Goal: Task Accomplishment & Management: Complete application form

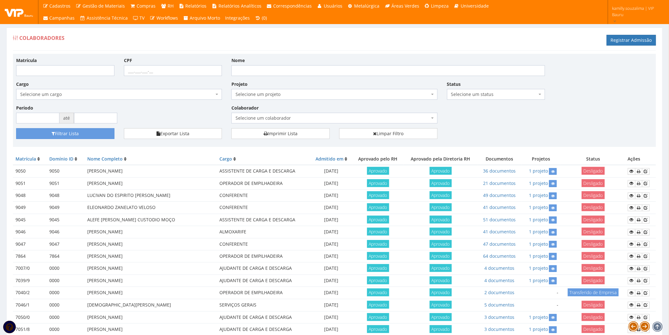
click at [557, 118] on div "Matrícula CPF Nome Cargo Selecione um cargo G1225 D0029 - 4110-05 - AGENTE DE A…" at bounding box center [334, 92] width 646 height 71
click at [630, 42] on link "Registrar Admissão" at bounding box center [631, 40] width 49 height 11
click at [78, 75] on div "Matrícula CPF Nome Cargo Selecione um cargo G1225 D0029 - 4110-05 - AGENTE DE A…" at bounding box center [334, 92] width 646 height 71
click at [71, 70] on input "Matrícula" at bounding box center [65, 70] width 98 height 11
type input "9778"
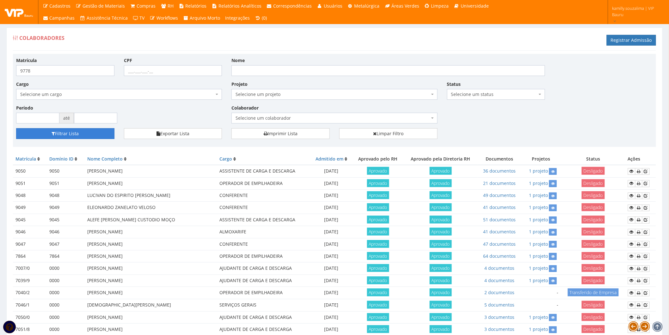
click at [86, 134] on button "Filtrar Lista" at bounding box center [65, 133] width 98 height 11
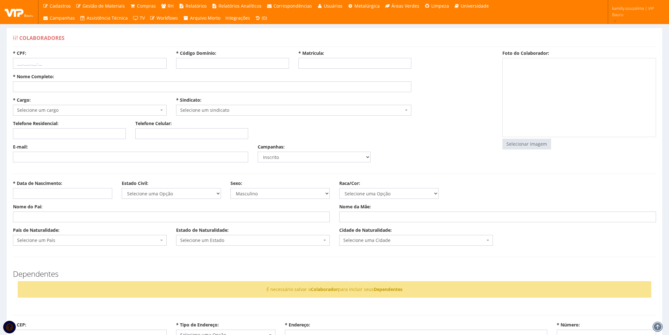
select select
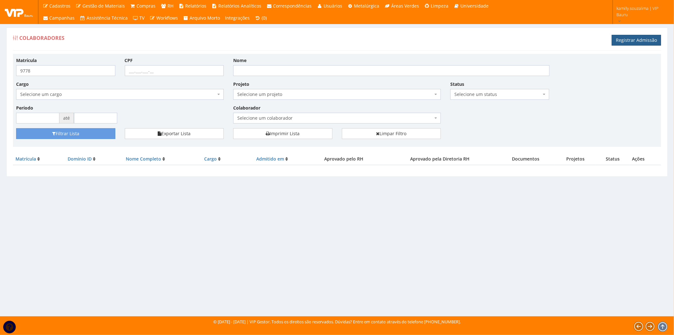
click at [644, 37] on link "Registrar Admissão" at bounding box center [636, 40] width 49 height 11
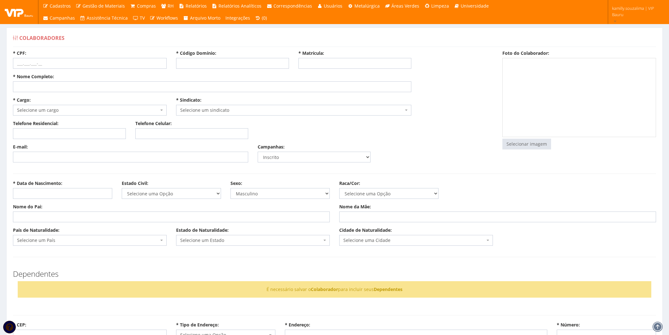
select select
click at [239, 65] on input "* Código Domínio:" at bounding box center [232, 63] width 113 height 11
type input "9778"
click at [339, 64] on input "* Matrícula:" at bounding box center [354, 63] width 113 height 11
type input "9778"
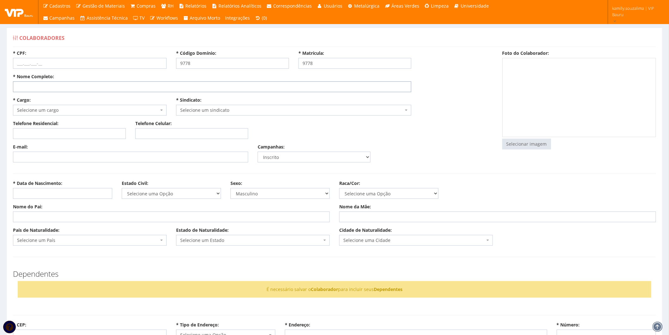
click at [22, 90] on input "* Nome Completo:" at bounding box center [212, 86] width 398 height 11
click at [45, 88] on input "* Nome Completo:" at bounding box center [212, 86] width 398 height 11
type input "[PERSON_NAME][DATE]"
click at [30, 59] on input "* CPF:" at bounding box center [90, 63] width 154 height 11
click at [35, 63] on input "055.334.566-43" at bounding box center [90, 63] width 154 height 11
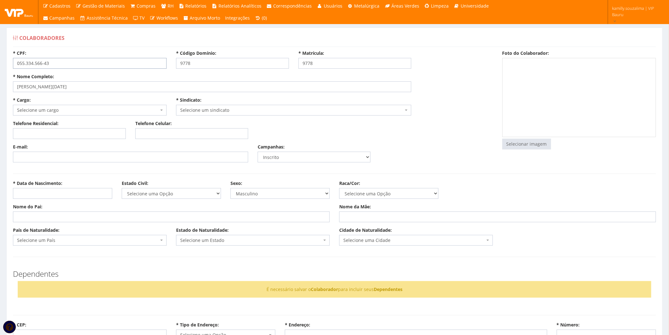
drag, startPoint x: 36, startPoint y: 63, endPoint x: 3, endPoint y: 65, distance: 33.6
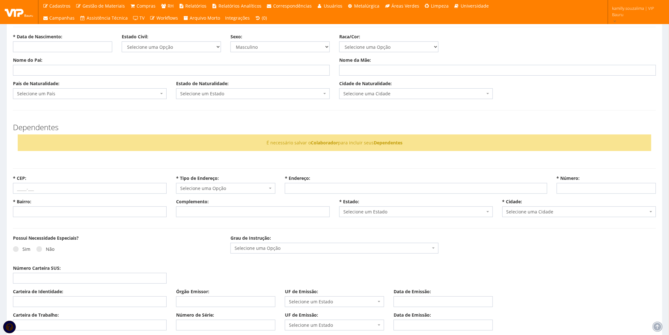
scroll to position [211, 0]
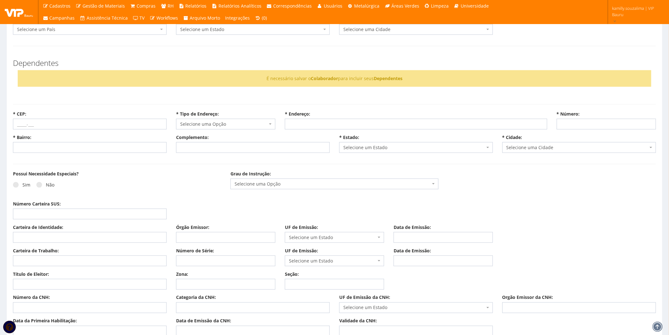
type input "055.334.566-43"
click at [42, 259] on input "Carteira de Trabalho:" at bounding box center [90, 260] width 154 height 11
paste input "055.334.5"
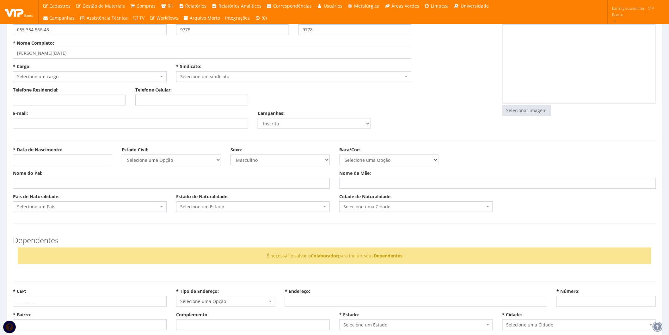
scroll to position [0, 0]
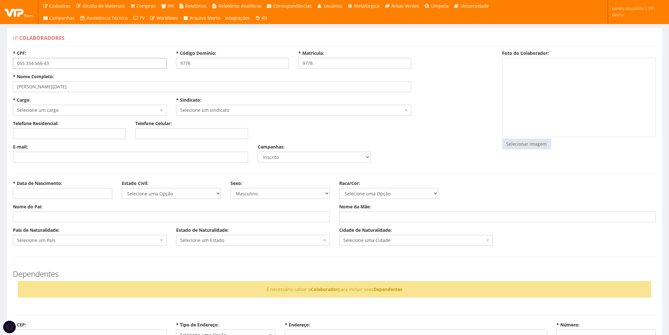
drag, startPoint x: 49, startPoint y: 63, endPoint x: 38, endPoint y: 64, distance: 10.8
click at [38, 64] on input "055.334.566-43" at bounding box center [90, 63] width 154 height 11
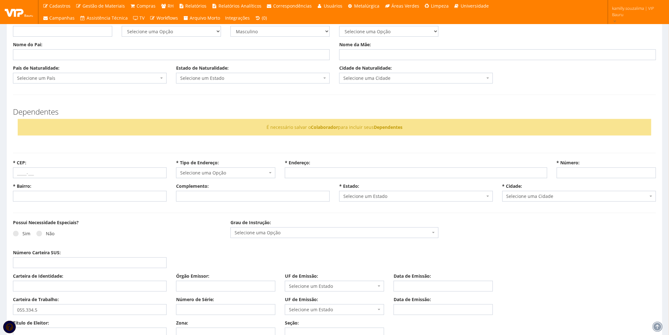
scroll to position [211, 0]
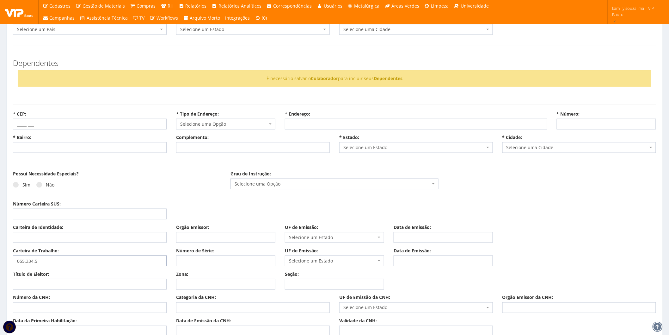
drag, startPoint x: 76, startPoint y: 258, endPoint x: -10, endPoint y: 263, distance: 86.2
type input "0553345"
click at [190, 260] on input "Número de Série:" at bounding box center [225, 260] width 99 height 11
type input "6643"
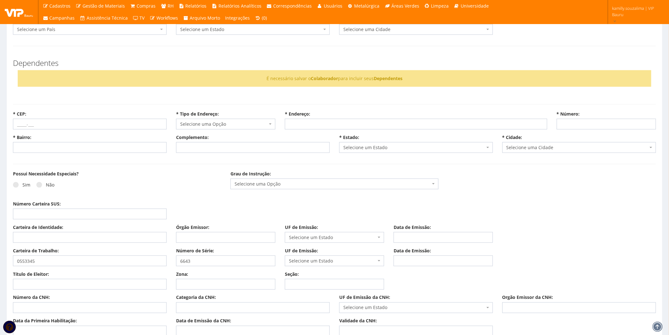
select select "Cacheu"
click at [304, 260] on span "Cacheu" at bounding box center [332, 260] width 87 height 6
type input "SP"
drag, startPoint x: 295, startPoint y: 251, endPoint x: 333, endPoint y: 233, distance: 41.6
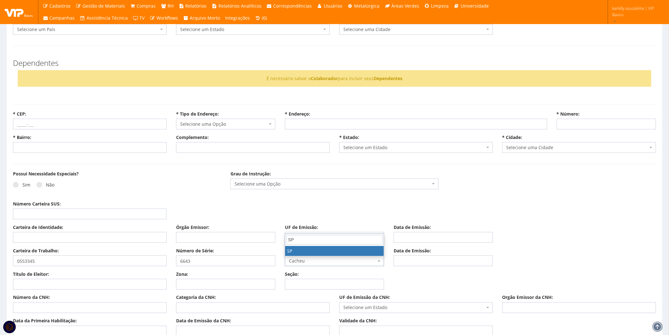
select select "SP"
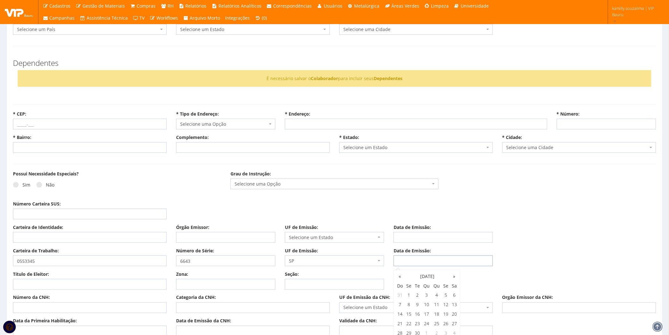
click at [431, 260] on input "Data de Emissão:" at bounding box center [443, 260] width 99 height 11
type input "24/08/2023"
click at [93, 279] on input "Título de Eleitor:" at bounding box center [90, 284] width 154 height 11
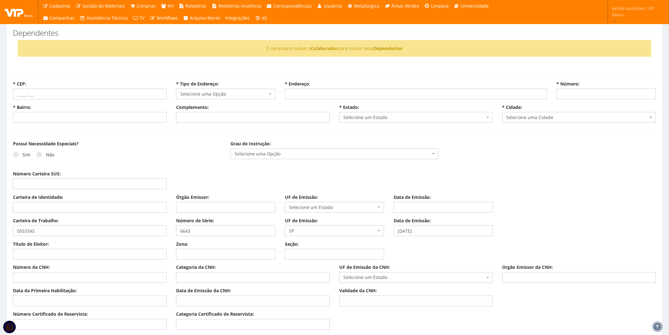
scroll to position [281, 0]
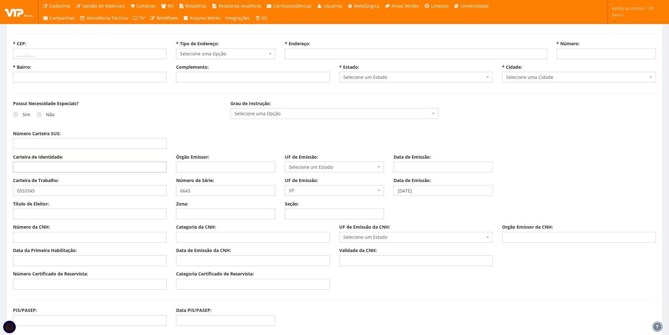
click at [49, 164] on input "Carteira de Identidade:" at bounding box center [90, 167] width 154 height 11
type input "5"
type input "0553345663"
click at [197, 165] on input "Órgão Emissor:" at bounding box center [225, 167] width 99 height 11
click at [342, 188] on span "SP" at bounding box center [332, 190] width 87 height 6
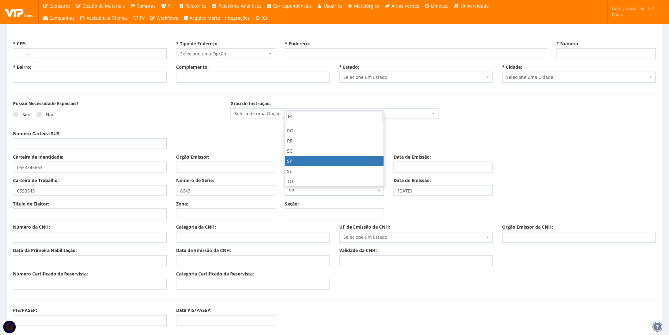
scroll to position [0, 0]
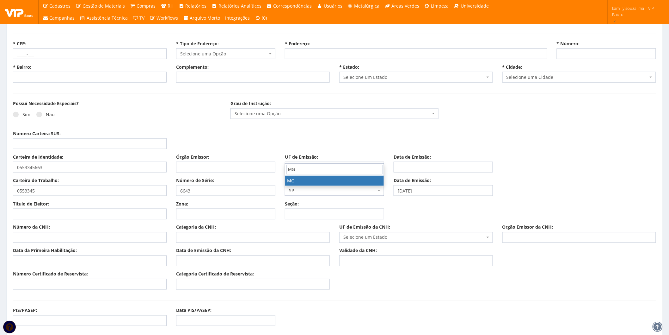
type input "MG"
select select "MG"
click at [211, 168] on input "Órgão Emissor:" at bounding box center [225, 167] width 99 height 11
type input "SSP"
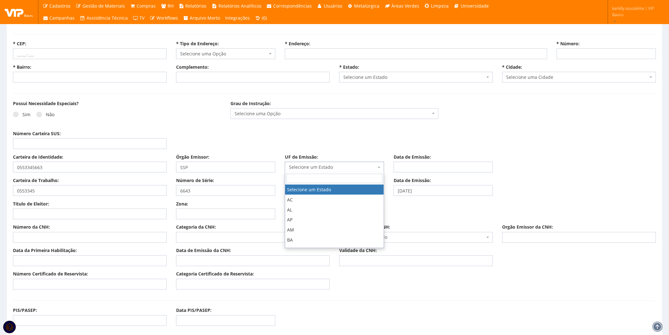
click at [337, 166] on span "Selecione um Estado" at bounding box center [332, 167] width 87 height 6
type input "MG"
drag, startPoint x: 340, startPoint y: 187, endPoint x: 422, endPoint y: 169, distance: 84.2
select select "MG"
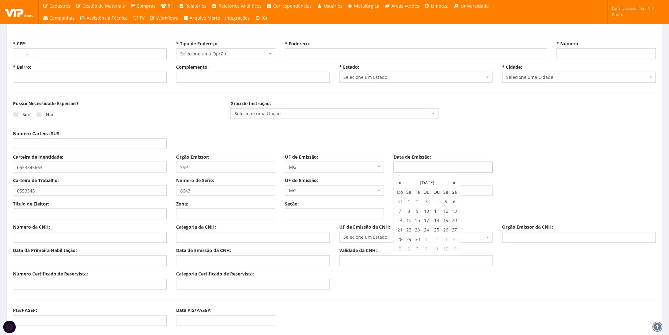
click at [423, 167] on input "Data de Emissão:" at bounding box center [443, 167] width 99 height 11
type input "13/06/2024"
click at [52, 216] on input "Título de Eleitor:" at bounding box center [90, 213] width 154 height 11
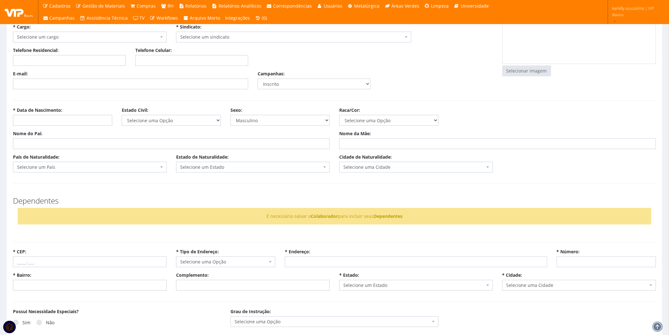
scroll to position [35, 0]
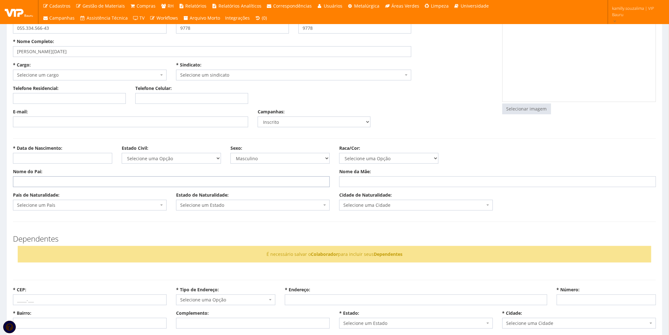
click at [77, 180] on input "Nome do Pai:" at bounding box center [171, 181] width 317 height 11
type input "PEDRO GONÇALVES ARANHA"
click at [367, 179] on input "Nome da Mãe:" at bounding box center [497, 181] width 317 height 11
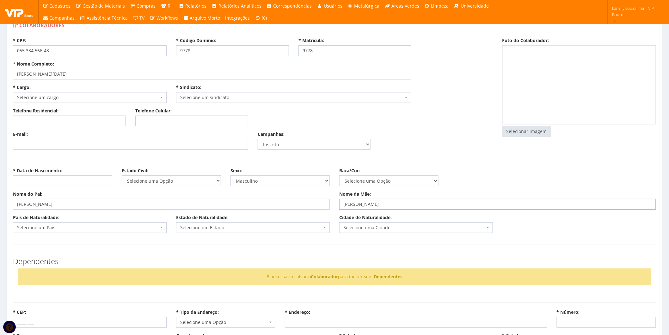
scroll to position [0, 0]
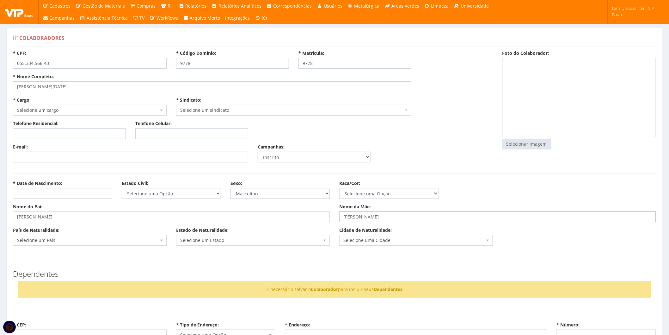
type input "ANA MARIA GONÇALVES"
click at [131, 236] on span "Selecione um País" at bounding box center [90, 240] width 154 height 11
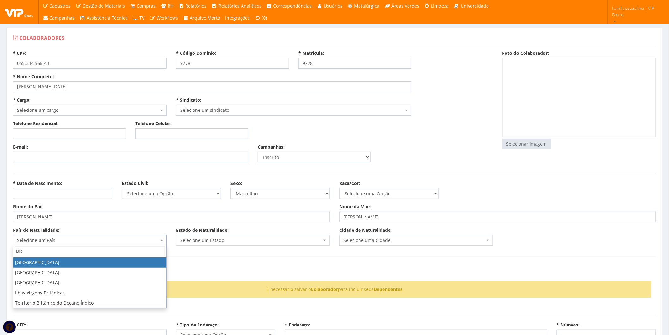
type input "BR"
select select "30"
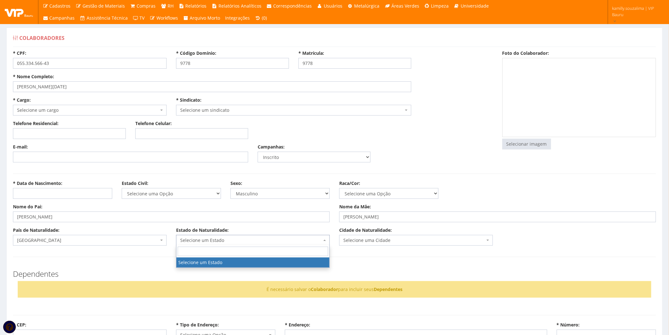
click at [217, 244] on span "Selecione um Estado" at bounding box center [253, 240] width 154 height 11
type input "MG"
select select "13"
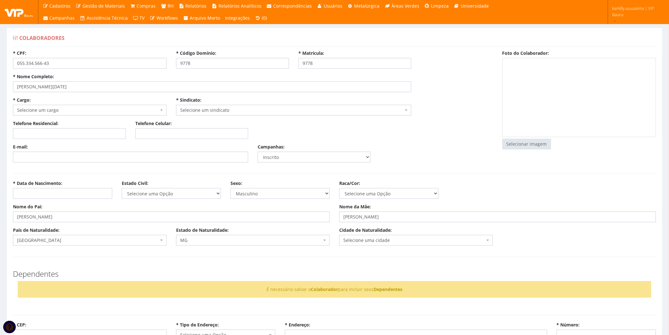
click at [393, 236] on div "Cidade de Naturalidade: Selecione uma cidade Abadia dos Dourados Abaeté Abre Ca…" at bounding box center [416, 236] width 163 height 19
click at [393, 238] on span "Selecione uma cidade" at bounding box center [414, 240] width 142 height 6
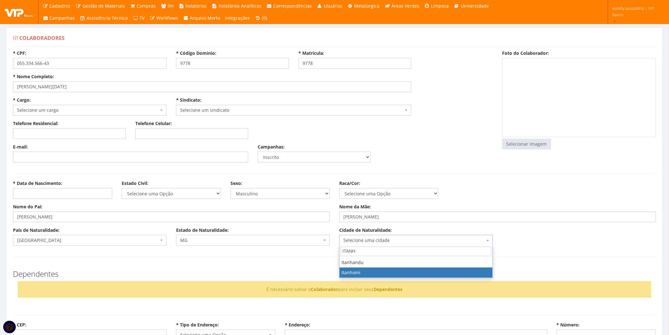
type input "ITANH"
select select "1940"
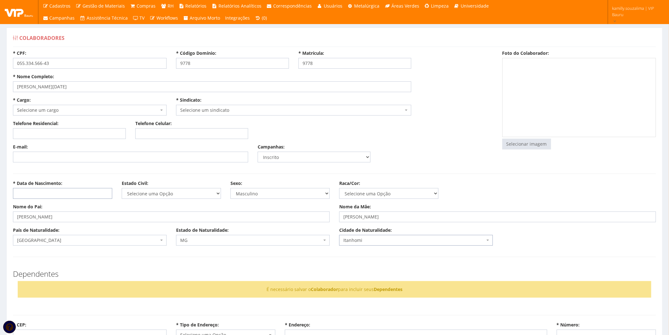
click at [69, 194] on input "* Data de Nascimento:" at bounding box center [62, 193] width 99 height 11
type input "27/07/1977"
click at [245, 267] on div "Dependentes É necessário salvar o Colaborador para incluir seus Dependentes" at bounding box center [334, 283] width 653 height 40
click at [145, 194] on select "Selecione uma Opção Solteiro Casado União Estável Divorciado Viúvo Separado" at bounding box center [171, 193] width 99 height 11
select select "casado"
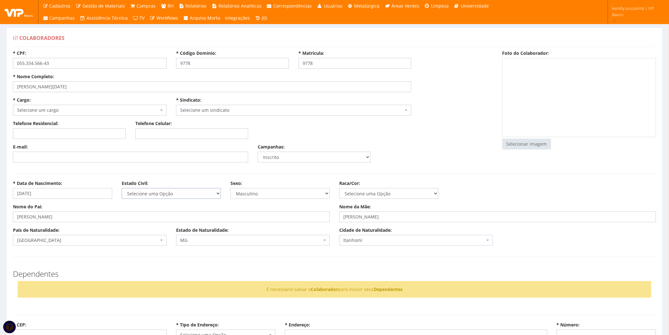
click at [122, 188] on select "Selecione uma Opção Solteiro Casado União Estável Divorciado Viúvo Separado" at bounding box center [171, 193] width 99 height 11
drag, startPoint x: 290, startPoint y: 194, endPoint x: 277, endPoint y: 197, distance: 13.7
click at [290, 193] on select "Masculino Feminino" at bounding box center [280, 193] width 99 height 11
select select "F"
click at [231, 188] on select "Masculino Feminino" at bounding box center [280, 193] width 99 height 11
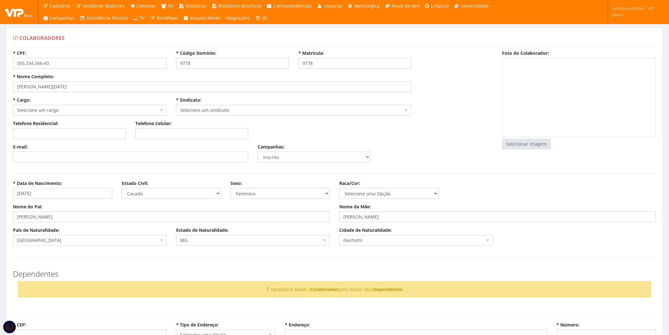
click at [91, 110] on span "Selecione um cargo" at bounding box center [88, 110] width 142 height 6
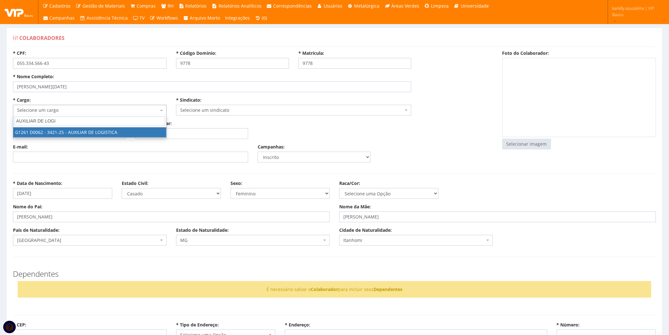
type input "AUXILIAR DE LOGI"
select select "1261"
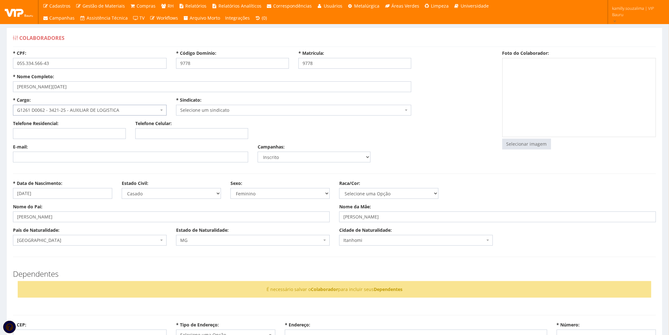
click at [209, 110] on span "Selecione um sindicato" at bounding box center [291, 110] width 223 height 6
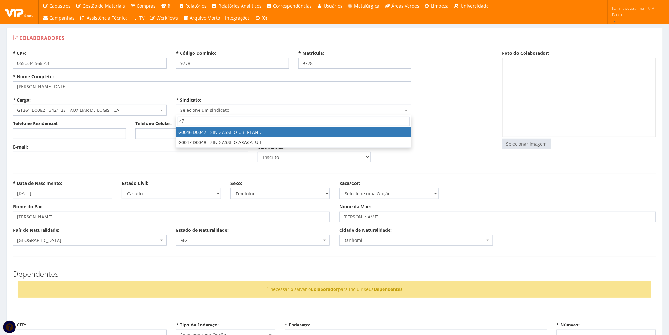
type input "47"
select select "46"
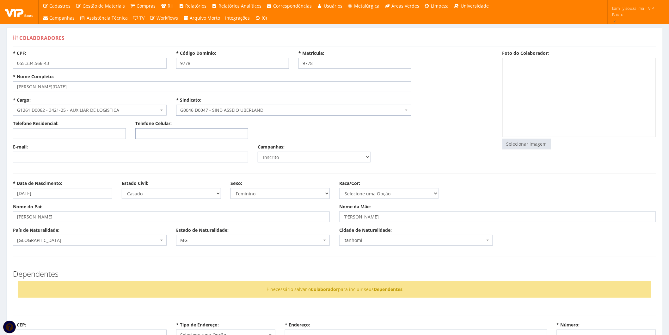
click at [176, 135] on input "Telefone Celular:" at bounding box center [191, 133] width 113 height 11
paste input "(31) 8405-8071"
type input "(31) 8405-8071"
click at [101, 161] on input "E-mail:" at bounding box center [130, 156] width 235 height 11
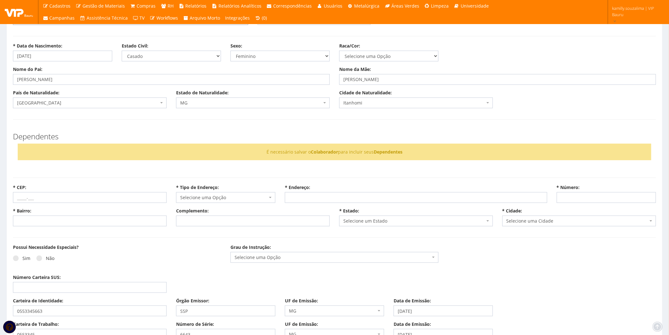
scroll to position [175, 0]
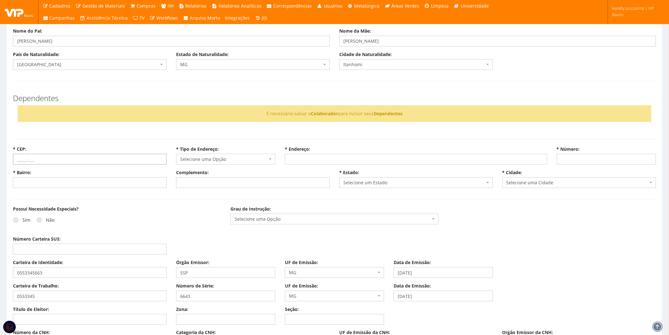
click at [28, 160] on input "* CEP:" at bounding box center [90, 159] width 154 height 11
type input "32657-354"
select select
type input "Carregando..."
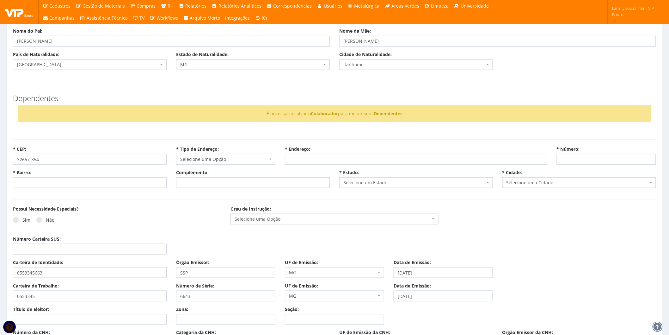
type input "Carregando..."
select select
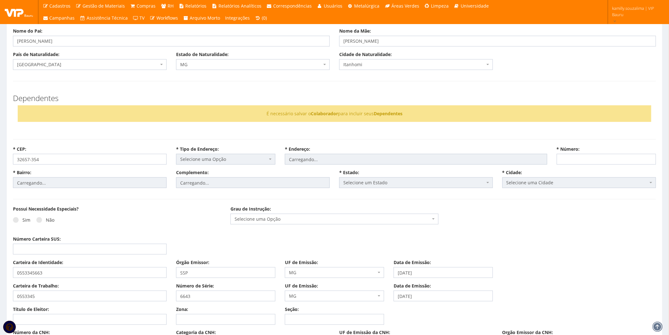
click at [147, 110] on div "É necessário salvar o Colaborador para incluir seus Dependentes" at bounding box center [335, 113] width 634 height 16
select select "alameda"
type input "do Cedro"
type input "Bandeirinhas"
select select "13"
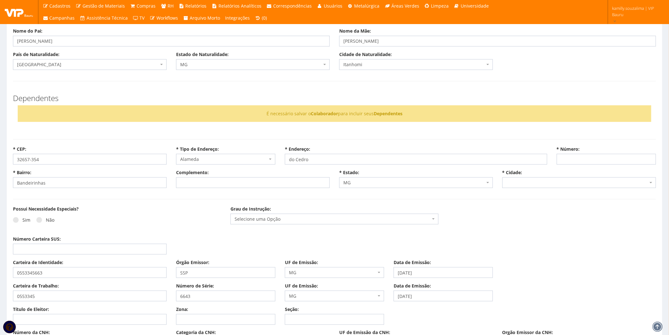
select select "1636"
click at [614, 163] on input "* Número:" at bounding box center [606, 159] width 99 height 11
type input "252"
click at [534, 223] on div "Possui Necessidade Especiais? Sim Não Grau de Instrução: Selecione uma Opção En…" at bounding box center [334, 221] width 653 height 30
click at [38, 220] on span at bounding box center [39, 220] width 6 height 6
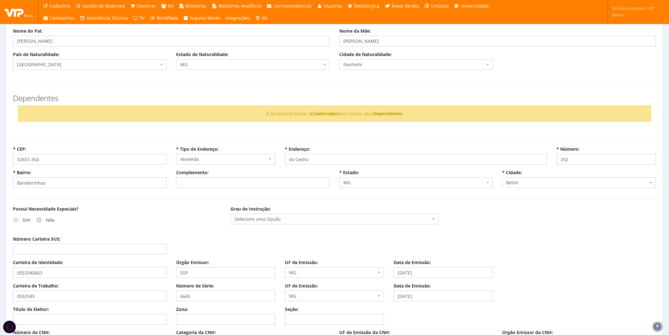
click at [46, 220] on input "Não" at bounding box center [48, 220] width 4 height 4
radio input "true"
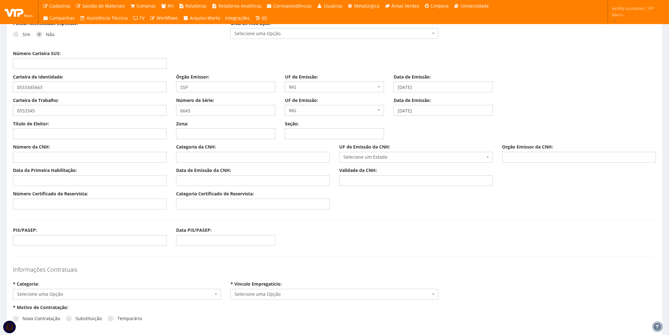
scroll to position [386, 0]
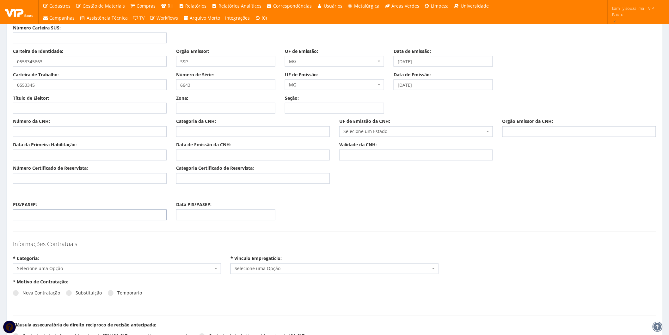
click at [74, 214] on input "PIS/PASEP:" at bounding box center [90, 214] width 154 height 11
type input "16931511018"
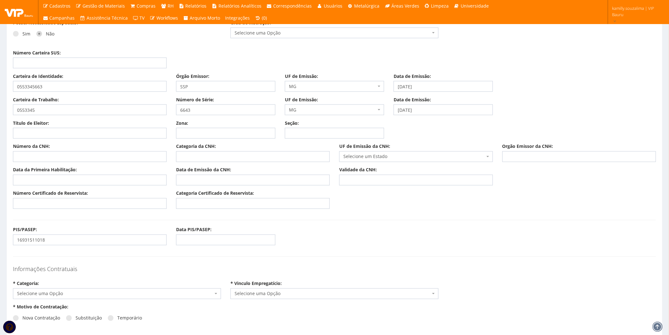
scroll to position [351, 0]
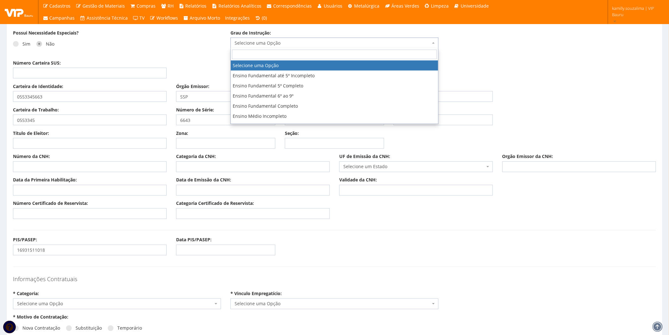
click at [268, 40] on span "Selecione uma Opção" at bounding box center [333, 43] width 196 height 6
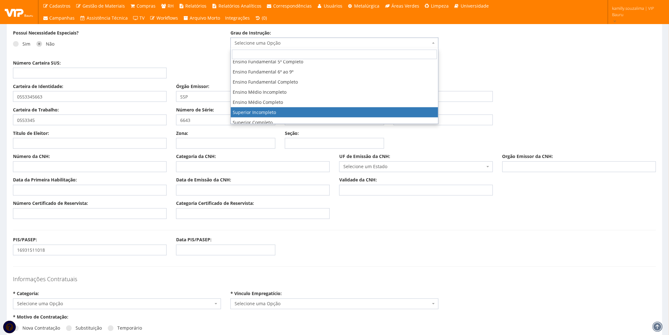
scroll to position [35, 0]
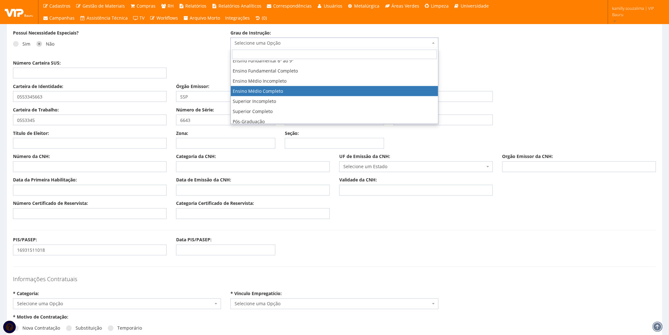
select select "ensino_medio_completo"
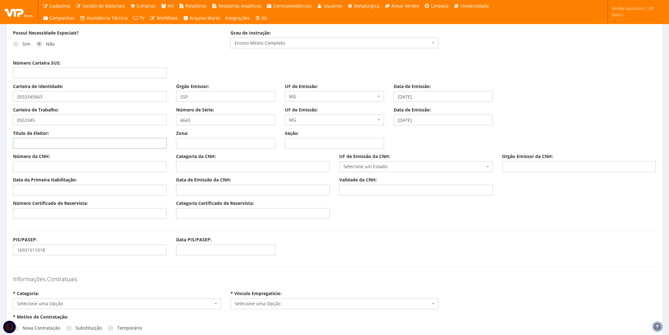
click at [46, 140] on input "Título de Eleitor:" at bounding box center [90, 143] width 154 height 11
click at [47, 141] on input "Título de Eleitor:" at bounding box center [90, 143] width 154 height 11
type input "138856230213"
click at [204, 138] on input "Zona:" at bounding box center [225, 143] width 99 height 11
type input "319"
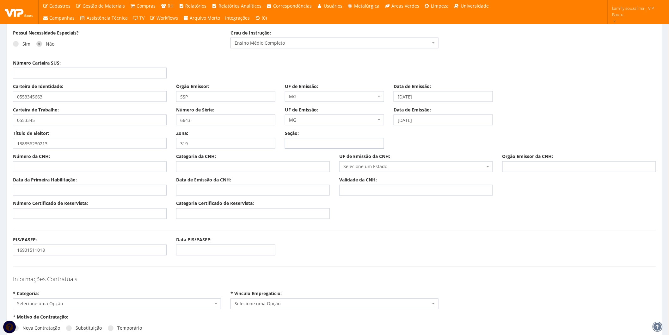
drag, startPoint x: 332, startPoint y: 143, endPoint x: 331, endPoint y: 138, distance: 5.5
click at [331, 142] on input "Seção:" at bounding box center [334, 143] width 99 height 11
type input "0286"
click at [106, 171] on input "Número da CNH:" at bounding box center [90, 166] width 154 height 11
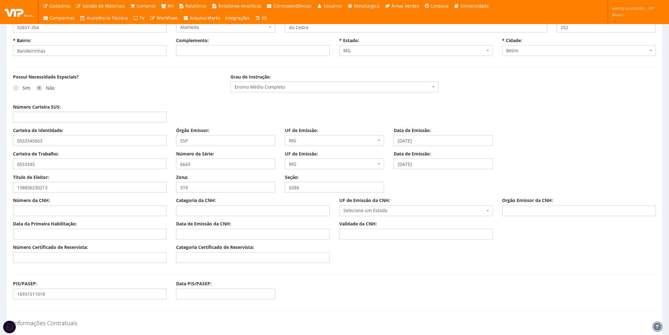
scroll to position [281, 0]
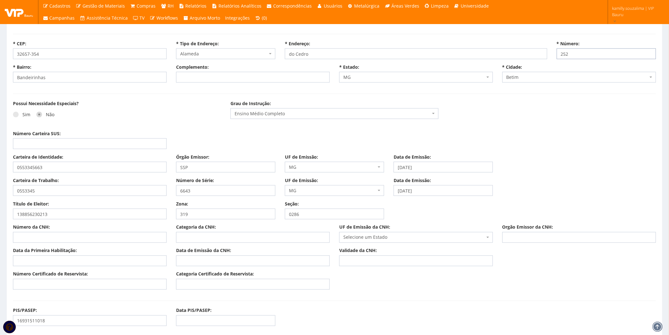
drag, startPoint x: 581, startPoint y: 53, endPoint x: 537, endPoint y: 58, distance: 44.5
click at [539, 58] on div "* CEP: 32657-354 * Tipo de Endereço: Selecione uma Opção Alameda Avenida Beco C…" at bounding box center [334, 51] width 653 height 23
type input "202"
click at [45, 237] on input "Número da CNH:" at bounding box center [90, 237] width 154 height 11
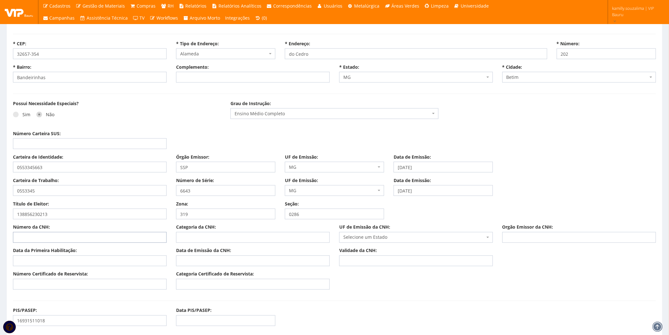
click at [97, 237] on input "Número da CNH:" at bounding box center [90, 237] width 154 height 11
type input "06820101456"
click at [213, 239] on input "Categoria da CNH:" at bounding box center [253, 237] width 154 height 11
type input "B"
click at [404, 237] on span "Selecione um Estado" at bounding box center [414, 237] width 142 height 6
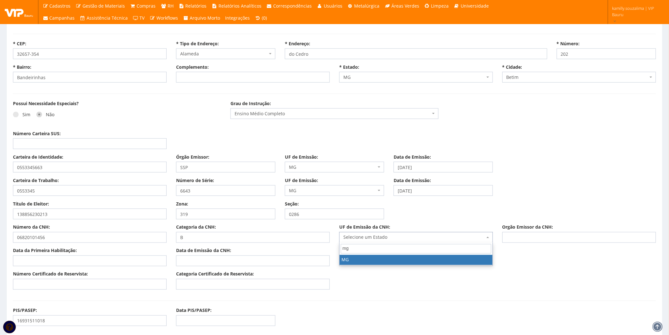
type input "mg"
select select "MG"
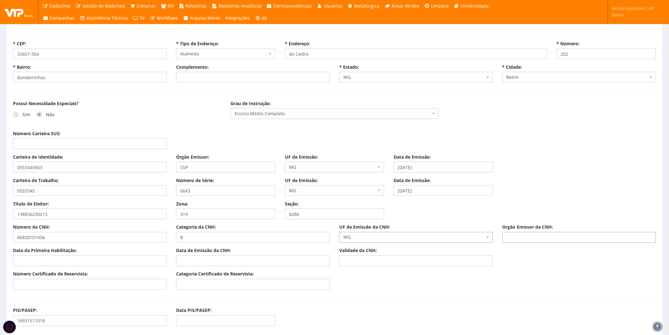
click at [515, 236] on input "Orgão Emissor da CNH:" at bounding box center [579, 237] width 154 height 11
type input "DETRAN"
click at [86, 253] on div "Data da Primeira Habilitação:" at bounding box center [89, 256] width 163 height 19
click at [84, 260] on input "Data da Primeira Habilitação:" at bounding box center [90, 260] width 154 height 11
type input "03/04/2017"
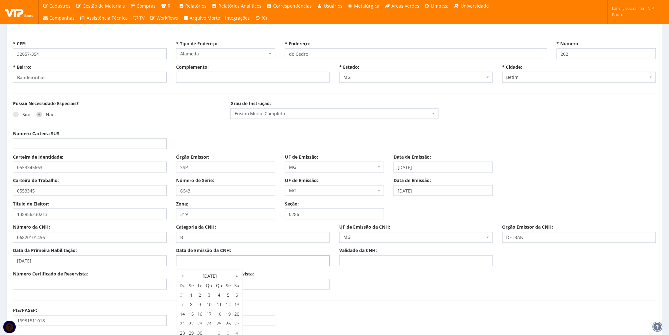
click at [216, 263] on input "Data de Emissão da CNH:" at bounding box center [253, 260] width 154 height 11
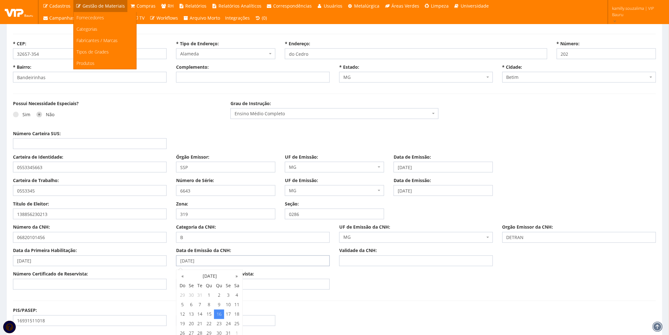
type input "16/01/2025"
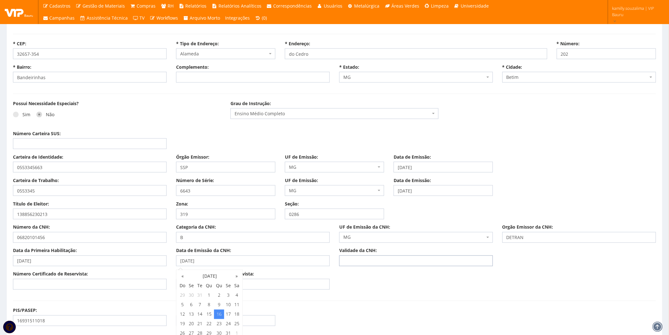
click at [373, 260] on input "Validade da CNH:" at bounding box center [416, 260] width 154 height 11
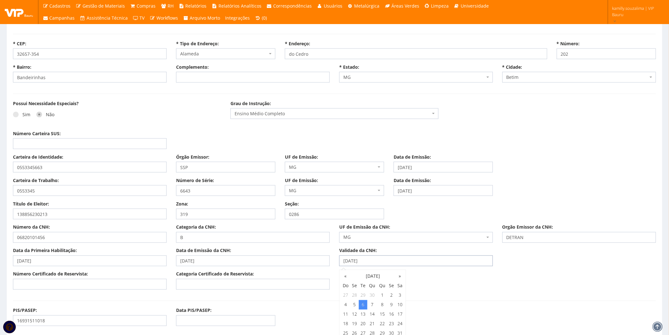
type input "06/05/2031"
click at [102, 282] on input "Número Certificado de Reservista:" at bounding box center [90, 284] width 154 height 11
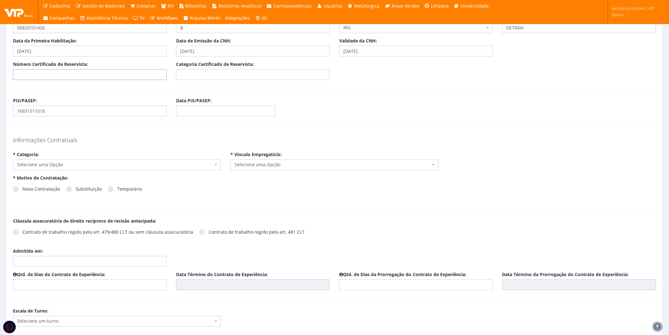
scroll to position [492, 0]
click at [73, 160] on span "Selecione uma Opção" at bounding box center [115, 163] width 196 height 6
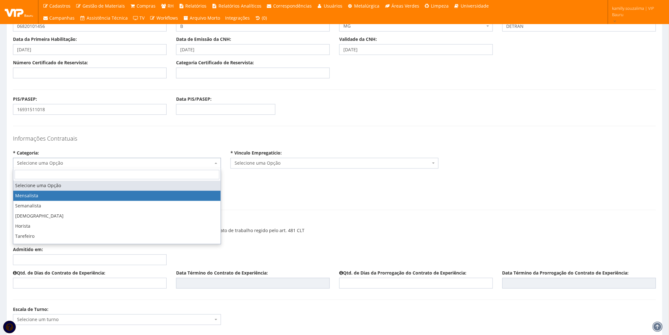
select select "mensalista"
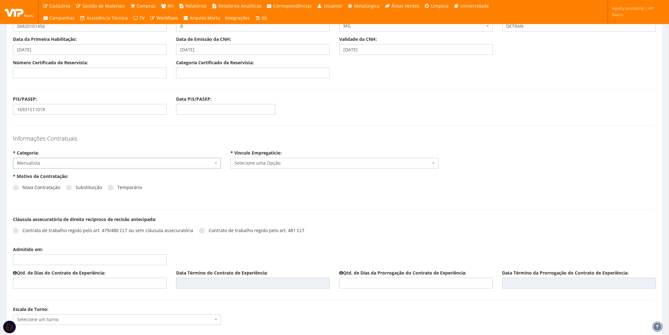
click at [293, 167] on span "Selecione uma Opção" at bounding box center [335, 163] width 208 height 11
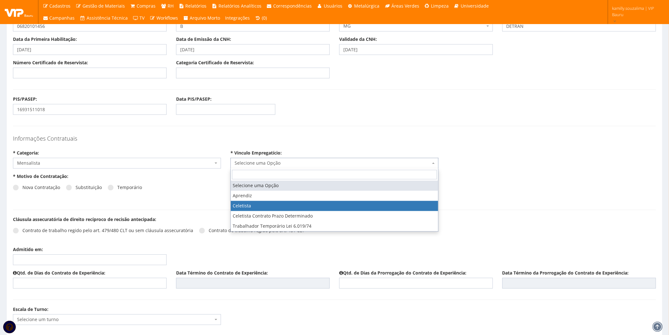
select select "celetista"
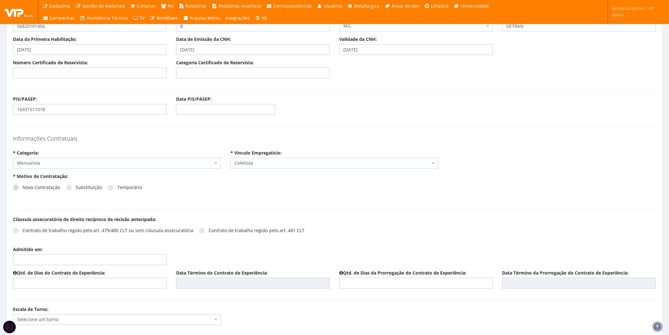
click at [13, 188] on span at bounding box center [16, 188] width 6 height 6
click at [22, 188] on input "Nova Contratação" at bounding box center [24, 188] width 4 height 4
radio input "true"
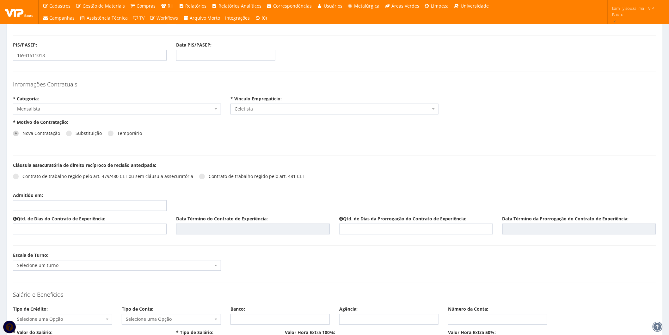
scroll to position [562, 0]
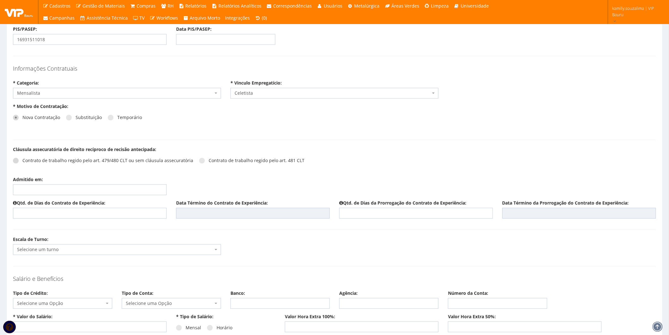
click at [19, 160] on label "Contrato de trabalho regido pelo art. 479/480 CLT ou sem cláusula assecuratória" at bounding box center [103, 160] width 180 height 6
click at [22, 160] on input "Contrato de trabalho regido pelo art. 479/480 CLT ou sem cláusula assecuratória" at bounding box center [24, 160] width 4 height 4
radio input "true"
click at [50, 187] on input "Admitido em:" at bounding box center [90, 189] width 154 height 11
click at [31, 254] on td "22" at bounding box center [28, 252] width 9 height 9
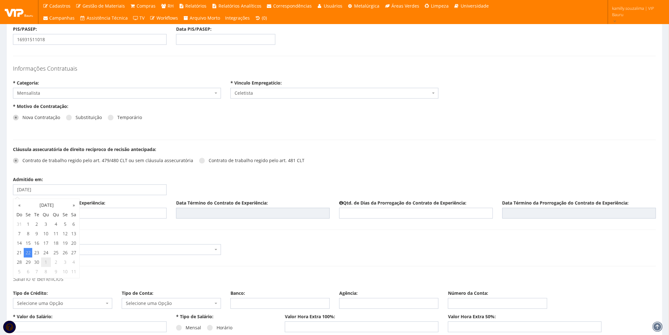
click at [46, 261] on td "1" at bounding box center [46, 261] width 10 height 9
type input "[DATE]"
drag, startPoint x: 218, startPoint y: 177, endPoint x: 155, endPoint y: 215, distance: 73.5
click at [218, 178] on div "Admitido em: 01/10/2025" at bounding box center [334, 187] width 653 height 23
click at [134, 212] on input "text" at bounding box center [90, 212] width 154 height 11
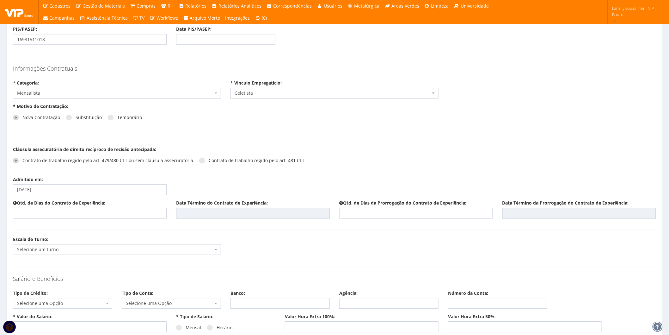
click at [257, 90] on span "Celetista" at bounding box center [333, 93] width 196 height 6
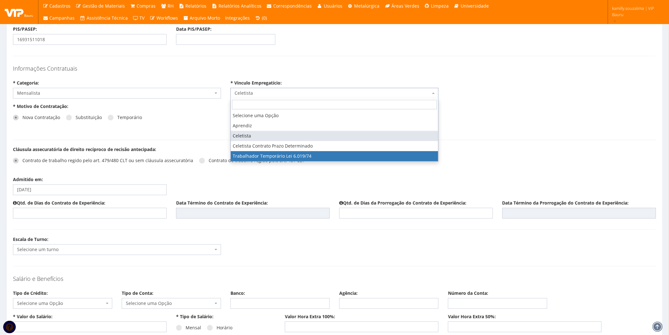
select select "trabalhador_temporario_lei_6019_74"
type input "180"
type input "0"
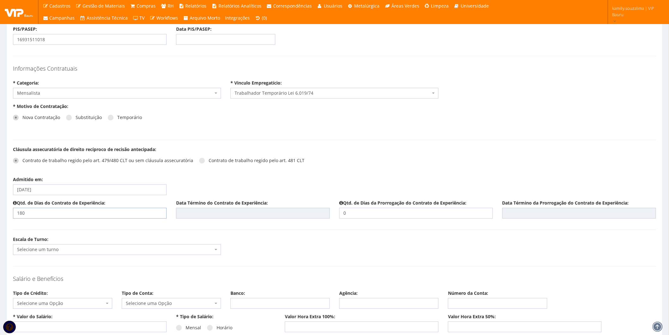
click at [94, 210] on input "180" at bounding box center [90, 212] width 154 height 11
drag, startPoint x: 40, startPoint y: 216, endPoint x: -8, endPoint y: 211, distance: 47.4
type input "30"
type input "30/10/2025"
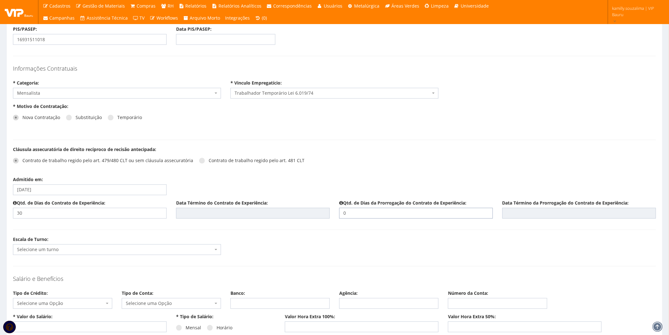
type input "30/10/2025"
drag, startPoint x: 349, startPoint y: 212, endPoint x: 323, endPoint y: 211, distance: 25.9
click at [323, 211] on div "Qtd. de Dias do Contrato de Experiência: 30 Data Término do Contrato de Experiê…" at bounding box center [334, 211] width 653 height 23
type input "90"
type input "28/01/2026"
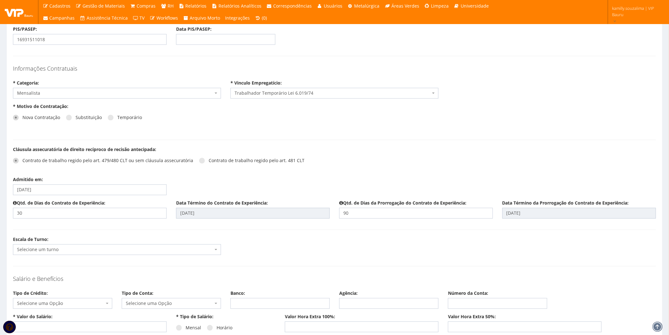
click at [457, 280] on h4 "Salário e Benefícios" at bounding box center [334, 278] width 643 height 6
click at [76, 254] on div "Escala de Turno: Selecione um turno G0139 D0012 - 08:00 - 18:00 / SEG-SEXTA (01…" at bounding box center [334, 247] width 653 height 23
click at [71, 251] on span "Selecione um turno" at bounding box center [115, 249] width 196 height 6
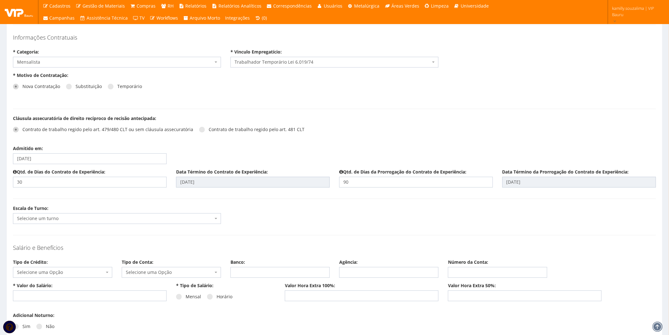
scroll to position [632, 0]
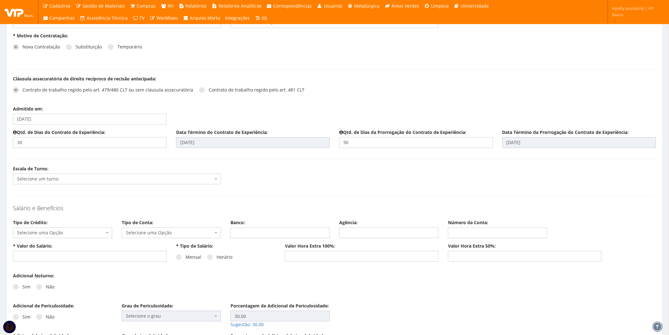
click at [72, 179] on span "Selecione um turno" at bounding box center [115, 178] width 196 height 6
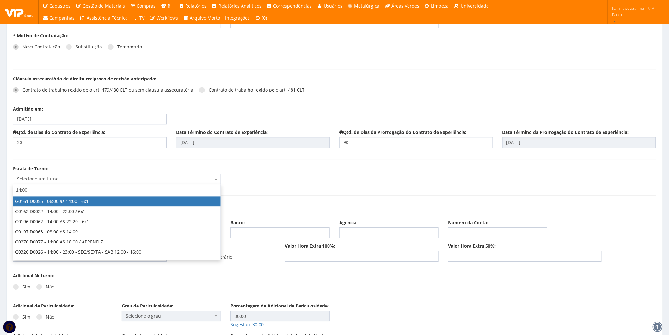
type input "14:00"
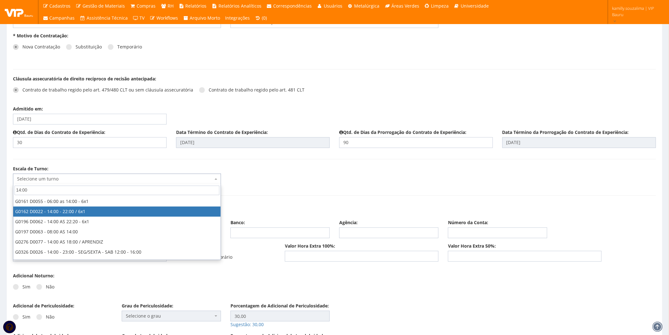
select select "162"
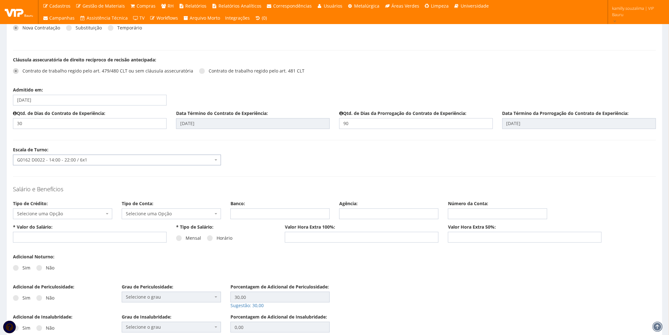
scroll to position [667, 0]
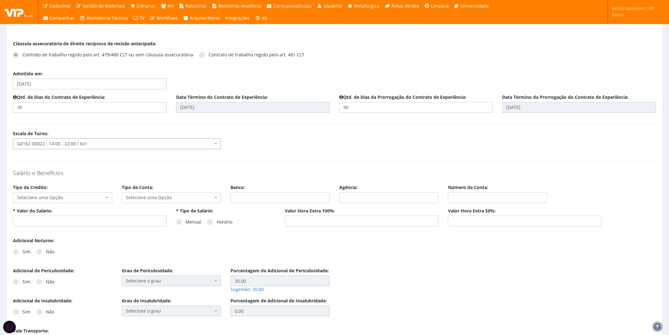
click at [83, 201] on span "Selecione uma Opção" at bounding box center [62, 197] width 99 height 11
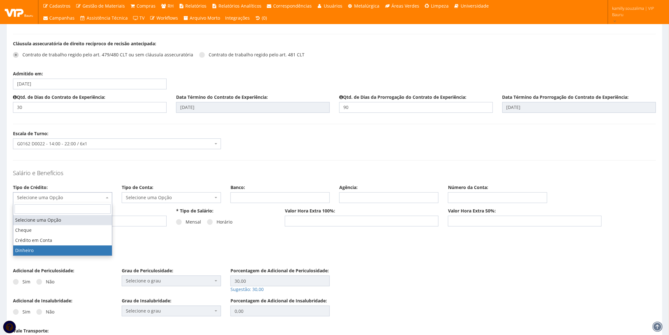
select select "dinheiro"
click at [86, 200] on span "Dinheiro" at bounding box center [60, 197] width 87 height 6
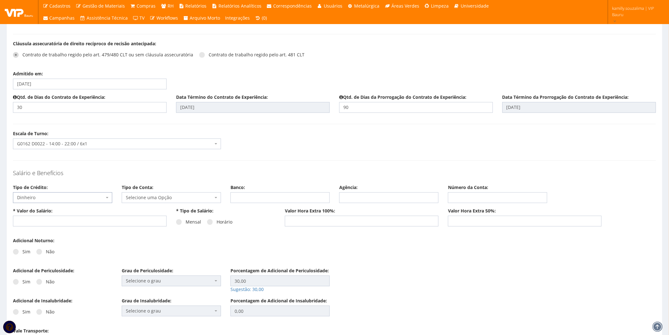
click at [133, 200] on span "Selecione uma Opção" at bounding box center [169, 197] width 87 height 6
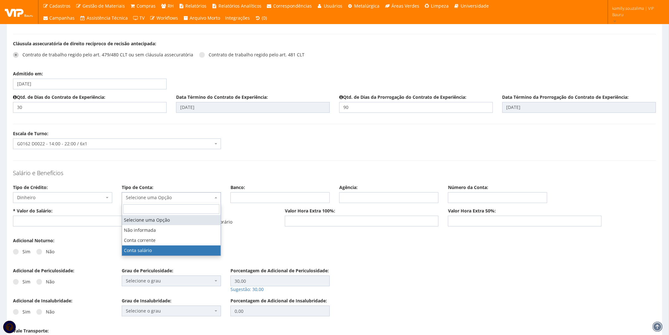
select select "conta_salario"
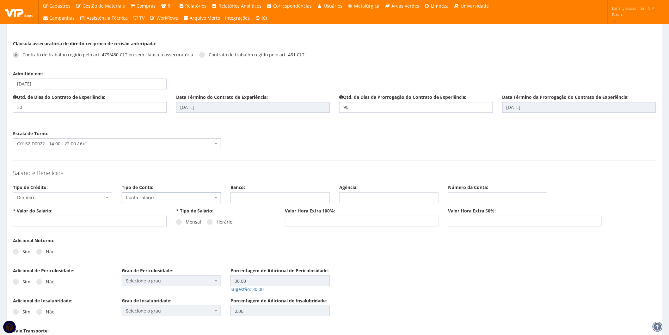
drag, startPoint x: 179, startPoint y: 223, endPoint x: 168, endPoint y: 223, distance: 11.4
click at [179, 223] on span at bounding box center [179, 222] width 6 height 6
click at [186, 223] on input "Mensal" at bounding box center [188, 222] width 4 height 4
radio input "true"
click at [117, 221] on input "text" at bounding box center [90, 220] width 154 height 11
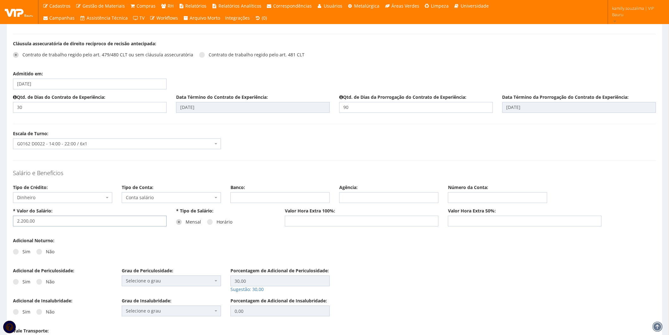
type input "2.200,00"
click at [116, 233] on div "* Valor do Salário: 2.200,00 * Tipo de Salário: Mensal Horário Valor Hora Extra…" at bounding box center [334, 222] width 653 height 30
click at [40, 252] on span at bounding box center [39, 252] width 6 height 6
click at [46, 252] on input "Não" at bounding box center [48, 251] width 4 height 4
radio input "true"
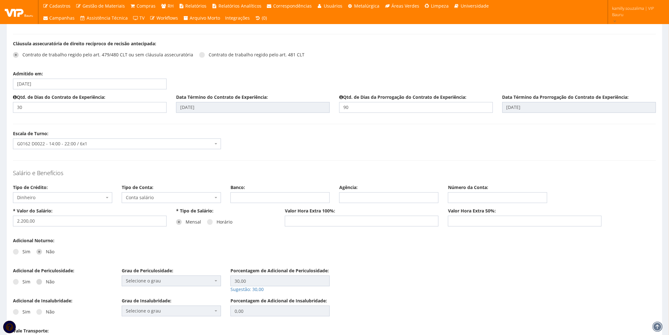
click at [39, 279] on span at bounding box center [39, 282] width 6 height 6
click at [46, 280] on input "Não" at bounding box center [48, 282] width 4 height 4
radio input "true"
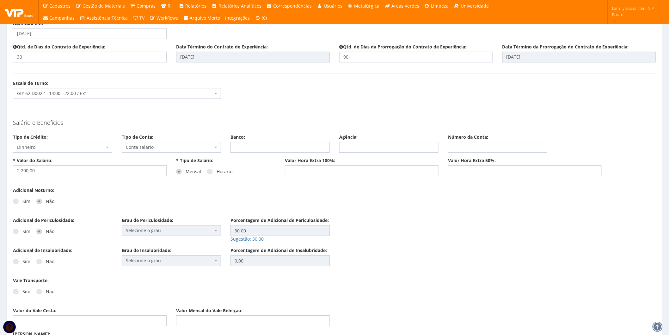
scroll to position [773, 0]
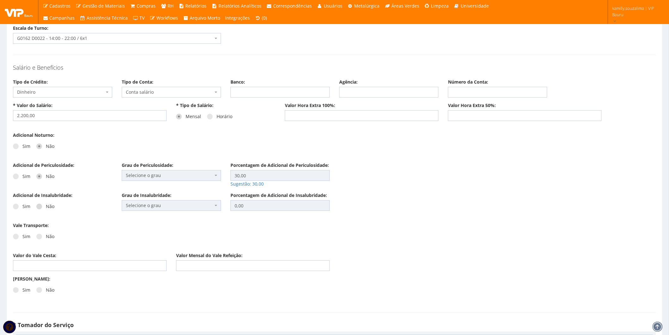
click at [39, 206] on span at bounding box center [39, 206] width 6 height 6
click at [46, 206] on input "Não" at bounding box center [48, 206] width 4 height 4
radio input "true"
click at [39, 237] on span at bounding box center [39, 236] width 6 height 6
click at [46, 237] on input "Não" at bounding box center [48, 236] width 4 height 4
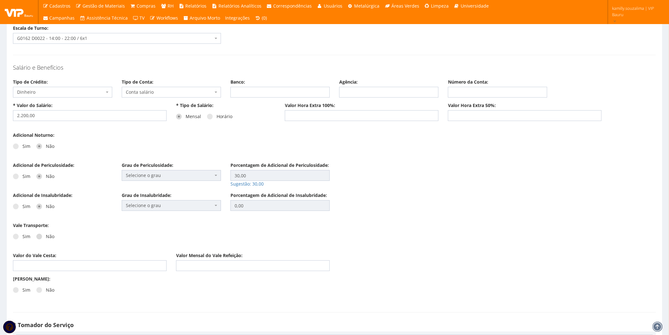
radio input "true"
click at [45, 264] on input "Valor do Vale Cesta:" at bounding box center [90, 265] width 154 height 11
type input "280,00"
click at [214, 263] on input "Valor Mensal do Vale Refeição:" at bounding box center [253, 265] width 154 height 11
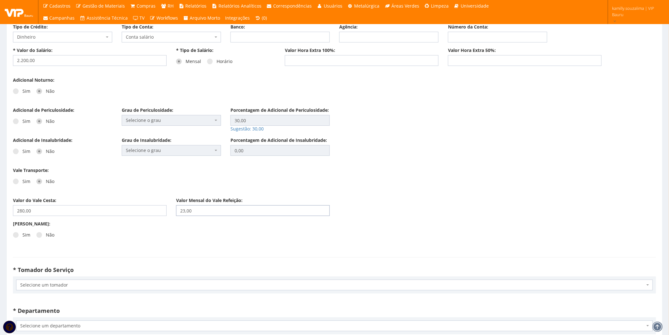
scroll to position [878, 0]
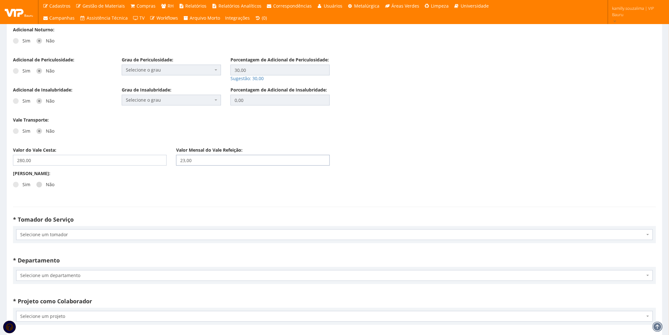
type input "23,00"
click at [38, 184] on span at bounding box center [39, 184] width 6 height 6
click at [46, 184] on input "Não" at bounding box center [48, 184] width 4 height 4
radio input "true"
click at [70, 234] on span "Selecione um tomador" at bounding box center [332, 234] width 625 height 6
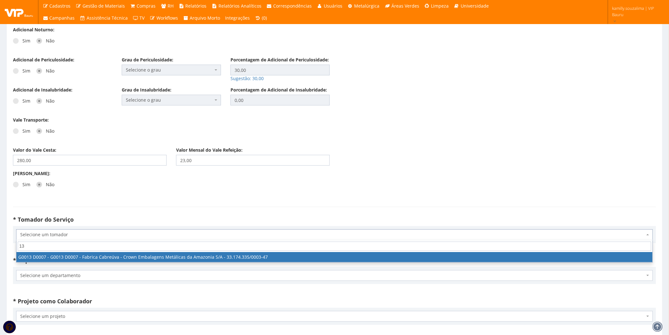
type input "1"
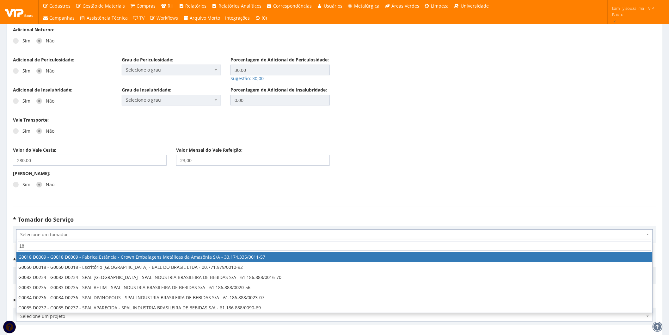
type input "1"
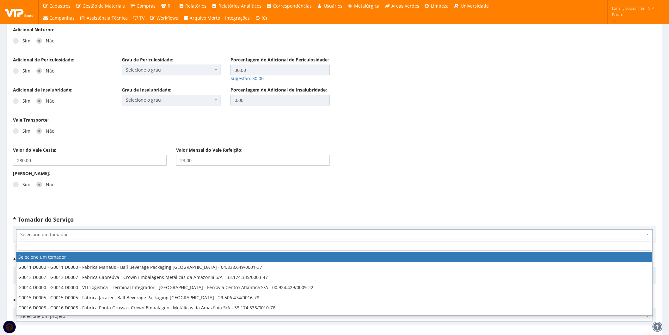
click at [93, 182] on div "Sim Não" at bounding box center [90, 186] width 154 height 17
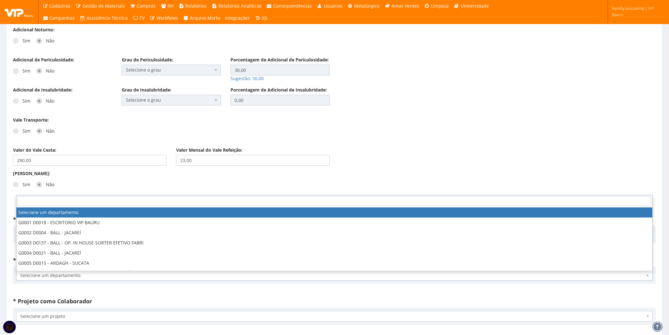
click at [73, 276] on span "Selecione um departamento" at bounding box center [332, 275] width 625 height 6
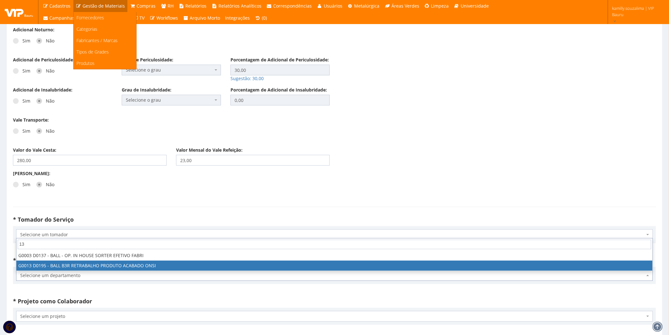
type input "13"
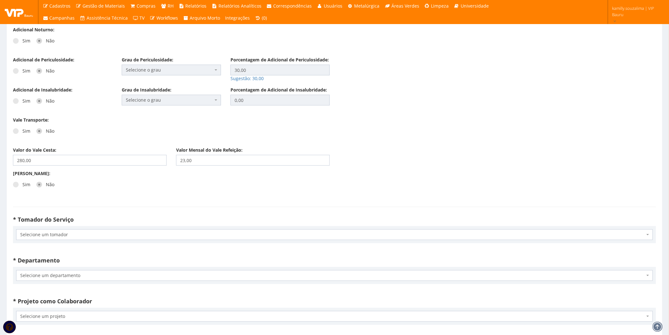
click at [112, 203] on form "* CPF: 055.334.566-43 * Código Domínio: 9778 * Matrícula: 9778 * Nome Completo:…" at bounding box center [334, 63] width 643 height 1782
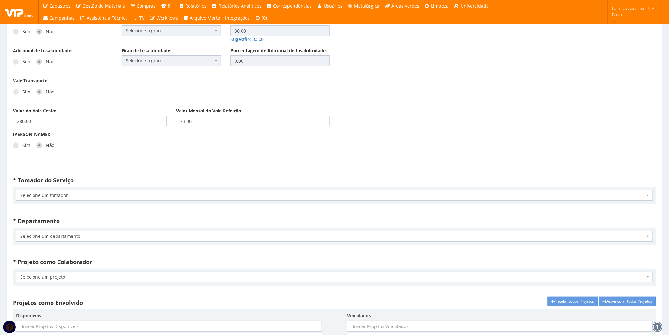
scroll to position [984, 0]
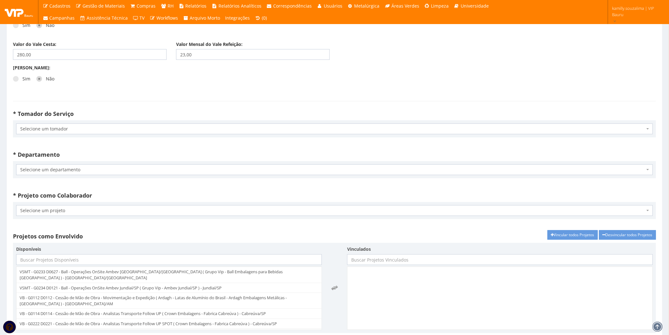
click at [63, 209] on span "Selecione um projeto" at bounding box center [332, 210] width 625 height 6
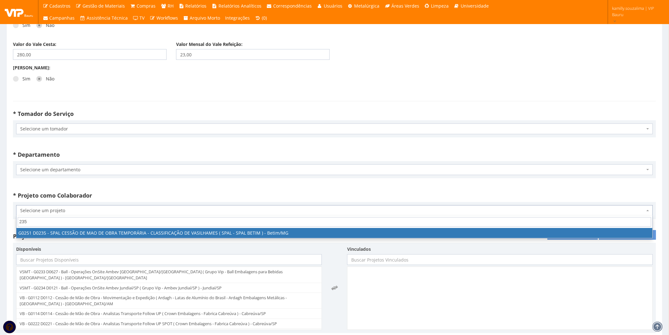
type input "235"
select select "251"
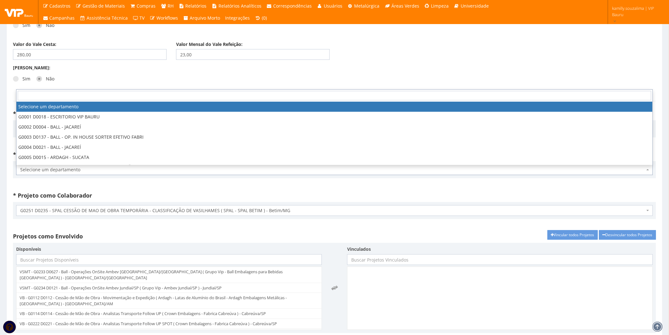
click at [97, 168] on span "Selecione um departamento" at bounding box center [332, 169] width 625 height 6
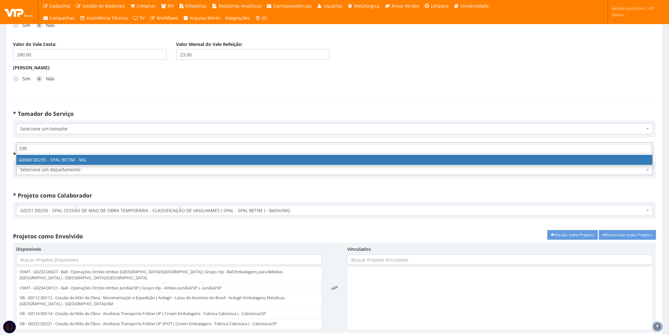
type input "235"
select select "68"
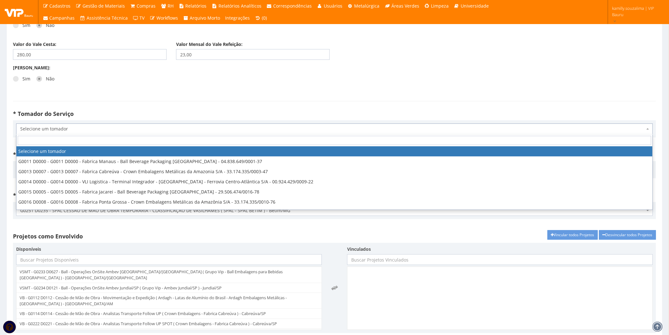
click at [96, 126] on span "Selecione um tomador" at bounding box center [332, 129] width 625 height 6
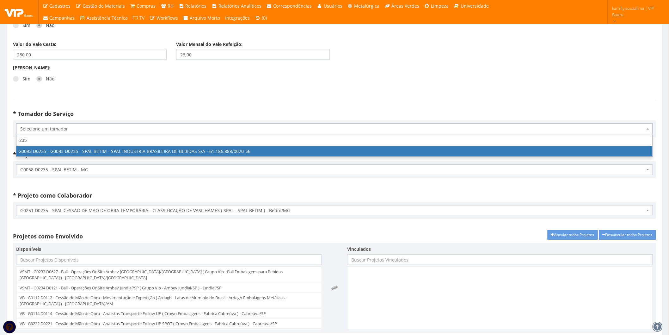
type input "235"
select select "83"
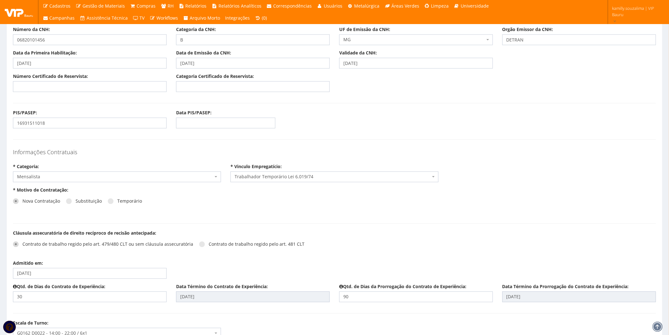
scroll to position [0, 0]
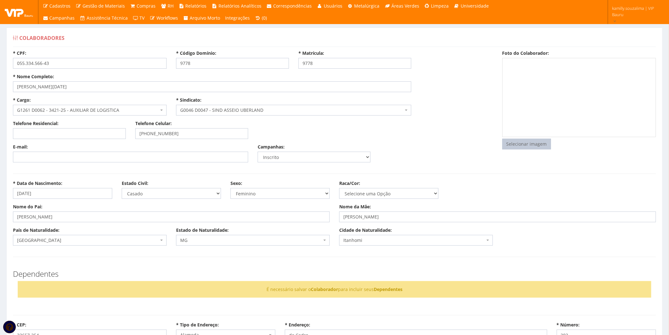
click at [522, 146] on input "file" at bounding box center [527, 144] width 48 height 10
type input "C:\fakepath\FOTO.png"
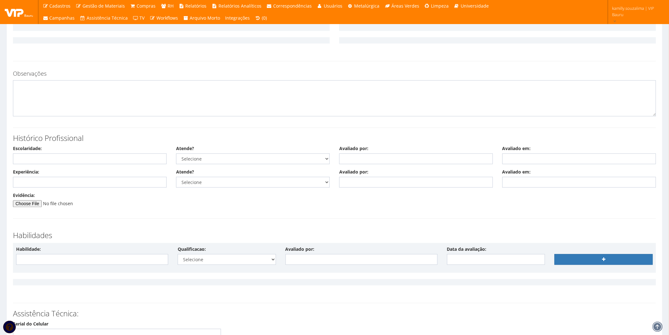
scroll to position [1524, 0]
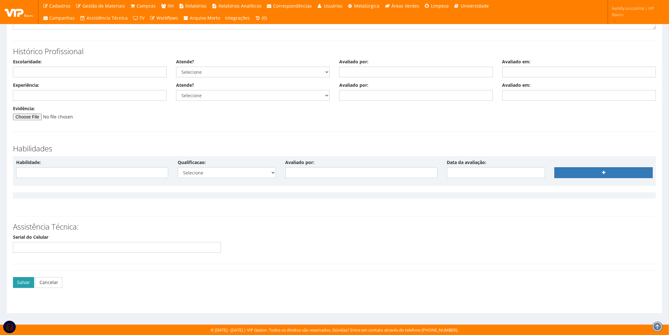
click at [19, 283] on button "Salvar" at bounding box center [23, 282] width 21 height 11
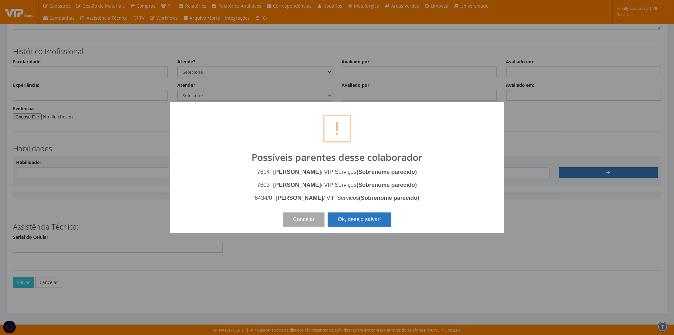
click at [375, 217] on button "Ok, desejo salvar!" at bounding box center [359, 219] width 63 height 14
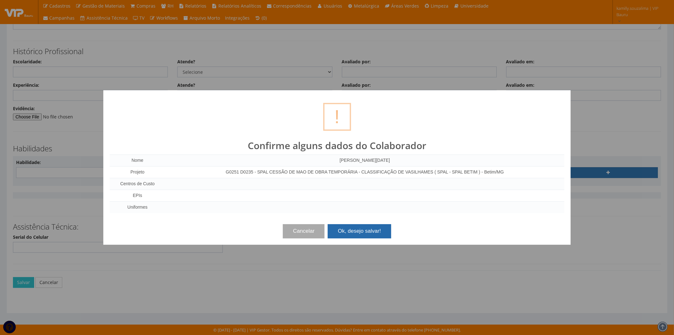
click at [368, 229] on button "Ok, desejo salvar!" at bounding box center [359, 231] width 63 height 14
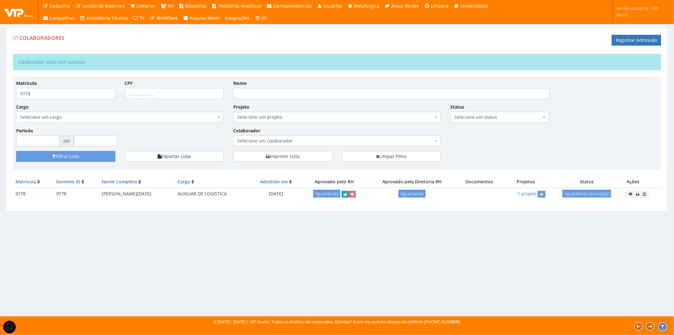
click at [347, 194] on icon "submit" at bounding box center [345, 194] width 3 height 4
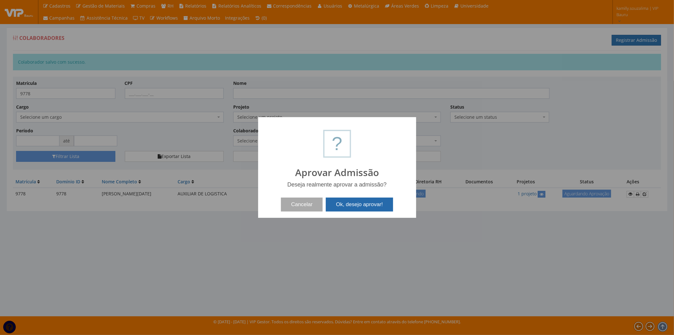
drag, startPoint x: 354, startPoint y: 203, endPoint x: 245, endPoint y: 143, distance: 125.1
click at [354, 203] on button "Ok, desejo aprovar!" at bounding box center [359, 204] width 67 height 14
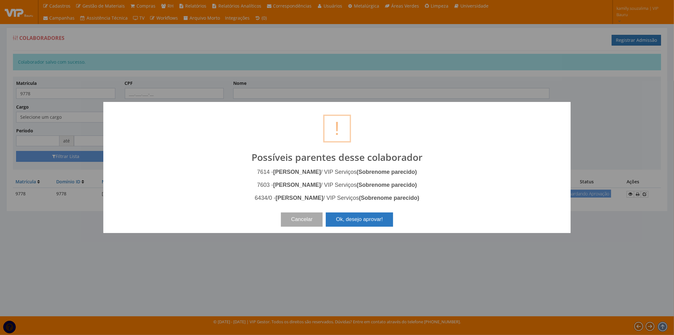
click at [366, 218] on button "Ok, desejo aprovar!" at bounding box center [359, 219] width 67 height 14
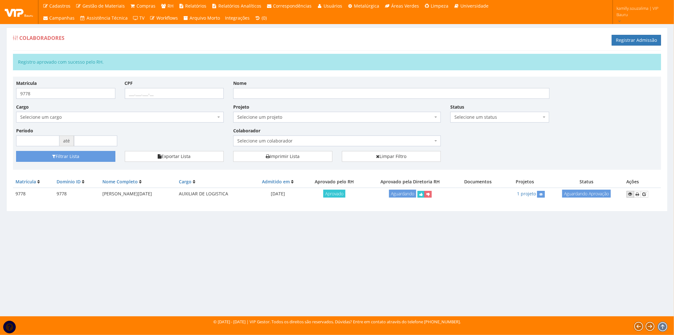
drag, startPoint x: 0, startPoint y: 0, endPoint x: 631, endPoint y: 194, distance: 659.8
click at [631, 194] on icon at bounding box center [631, 194] width 4 height 4
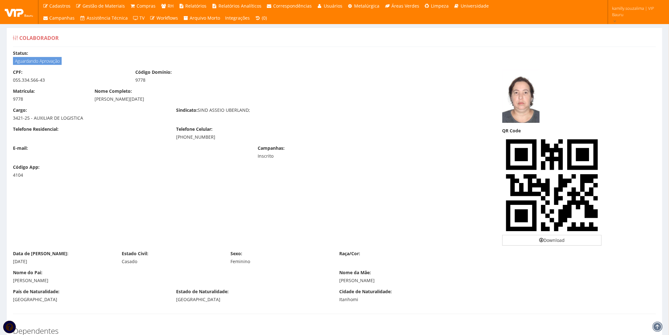
drag, startPoint x: 289, startPoint y: 169, endPoint x: 266, endPoint y: 195, distance: 34.0
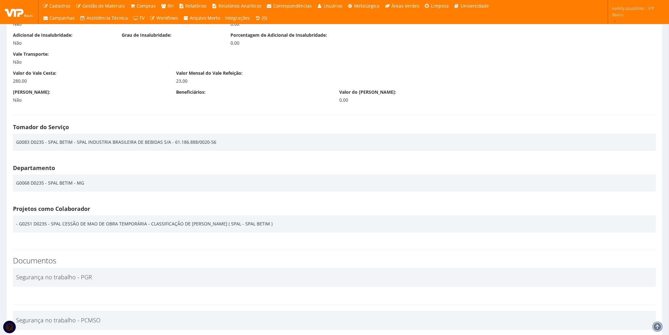
scroll to position [762, 0]
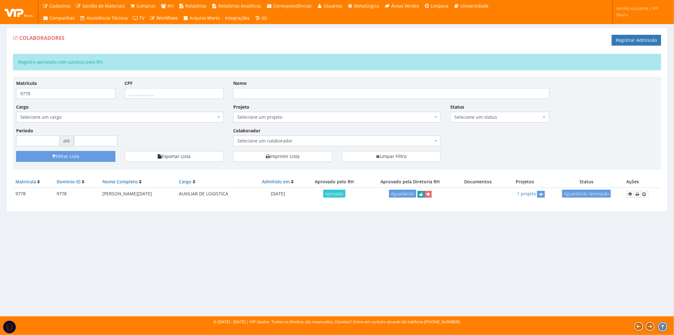
click at [423, 195] on icon "submit" at bounding box center [421, 194] width 3 height 4
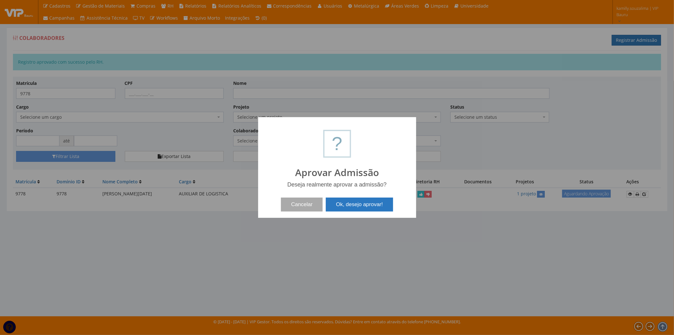
click at [384, 201] on button "Ok, desejo aprovar!" at bounding box center [359, 204] width 67 height 14
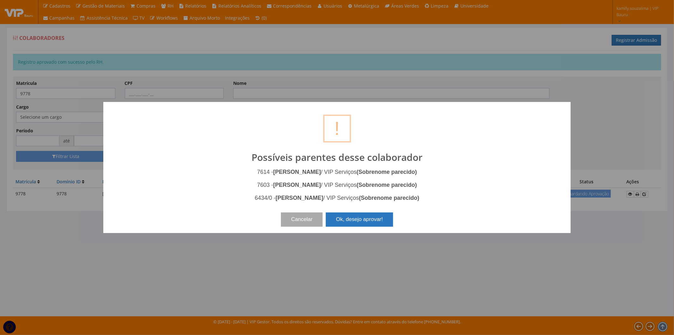
drag, startPoint x: 359, startPoint y: 222, endPoint x: 305, endPoint y: 223, distance: 53.8
click at [359, 222] on button "Ok, desejo aprovar!" at bounding box center [359, 219] width 67 height 14
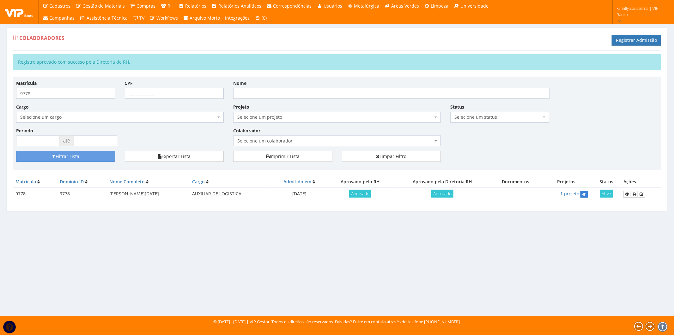
click at [587, 191] on link at bounding box center [585, 194] width 8 height 7
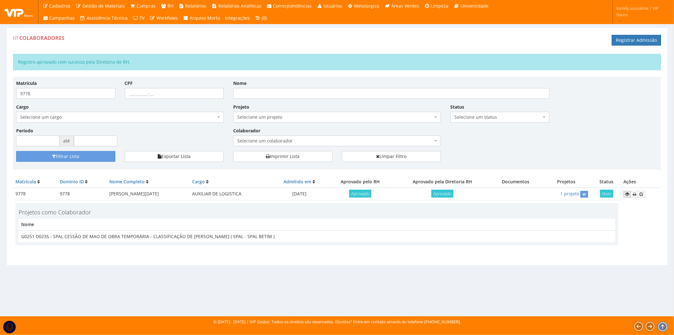
click at [625, 194] on link at bounding box center [628, 194] width 8 height 7
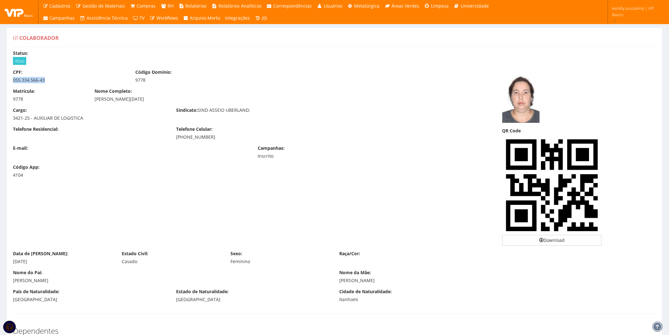
drag, startPoint x: 53, startPoint y: 82, endPoint x: 7, endPoint y: 83, distance: 46.5
copy div "055.334.566-43"
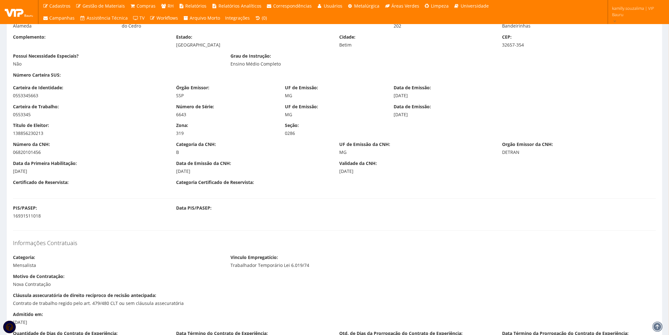
scroll to position [386, 0]
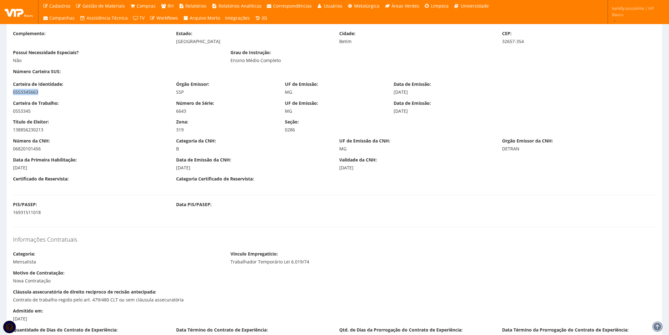
drag, startPoint x: 33, startPoint y: 91, endPoint x: 5, endPoint y: 90, distance: 27.8
copy div "0553345663"
drag, startPoint x: 41, startPoint y: 214, endPoint x: 10, endPoint y: 213, distance: 31.0
click at [10, 213] on div "PIS/PASEP: 16931511018 Data PIS/PASEP:" at bounding box center [334, 210] width 653 height 19
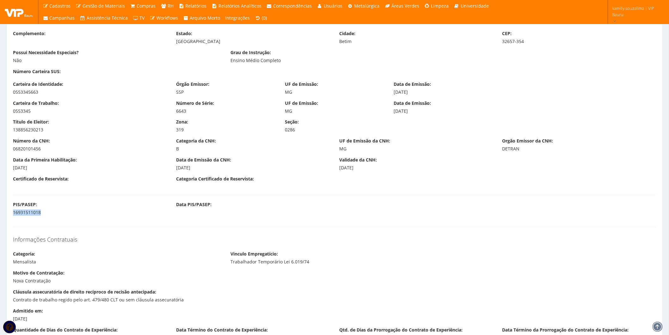
copy div "16931511018"
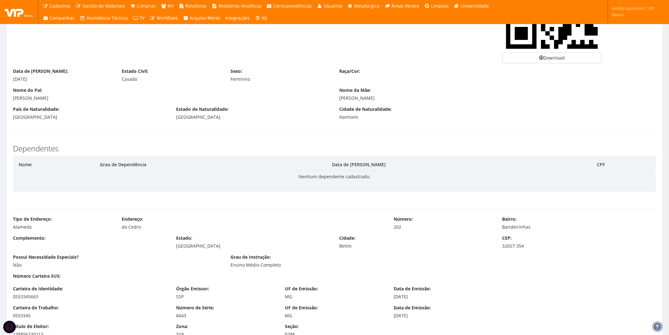
scroll to position [140, 0]
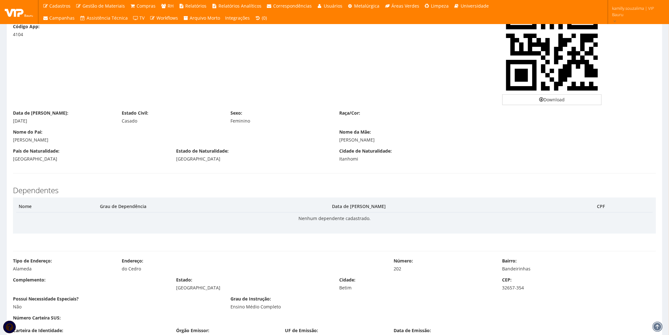
drag, startPoint x: 39, startPoint y: 122, endPoint x: 13, endPoint y: 122, distance: 25.9
click at [13, 122] on div "Data de Nascimento: 27/07/1977" at bounding box center [62, 117] width 109 height 14
copy div "27/07/1977"
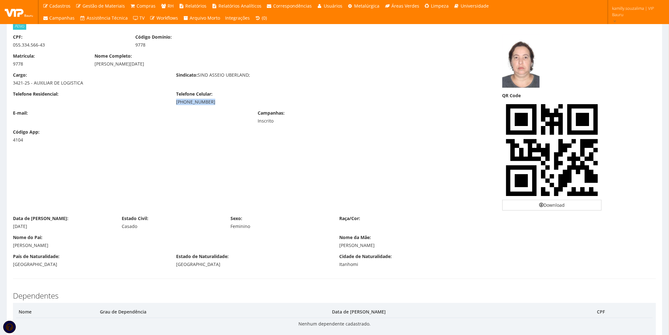
drag, startPoint x: 210, startPoint y: 101, endPoint x: 175, endPoint y: 101, distance: 35.1
click at [175, 101] on div "Telefone Celular: (31) 8405-8071" at bounding box center [252, 98] width 163 height 14
copy div "(31) 8405-8071"
click at [123, 126] on div "E-mail: Campanhas: Inscrito" at bounding box center [252, 119] width 489 height 19
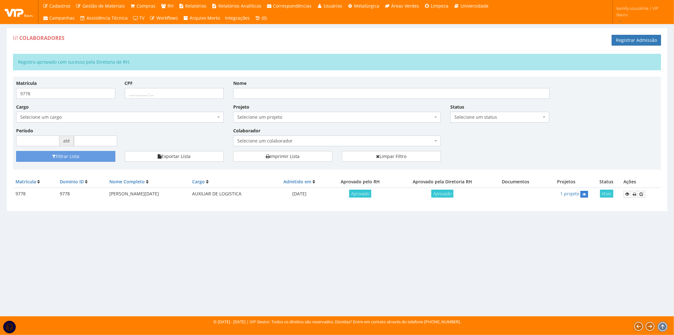
click at [587, 195] on icon at bounding box center [585, 194] width 4 height 4
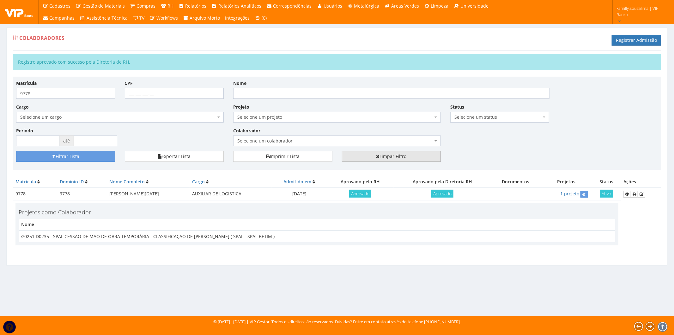
click at [382, 158] on link "Limpar Filtro" at bounding box center [391, 156] width 99 height 11
